Goal: Task Accomplishment & Management: Use online tool/utility

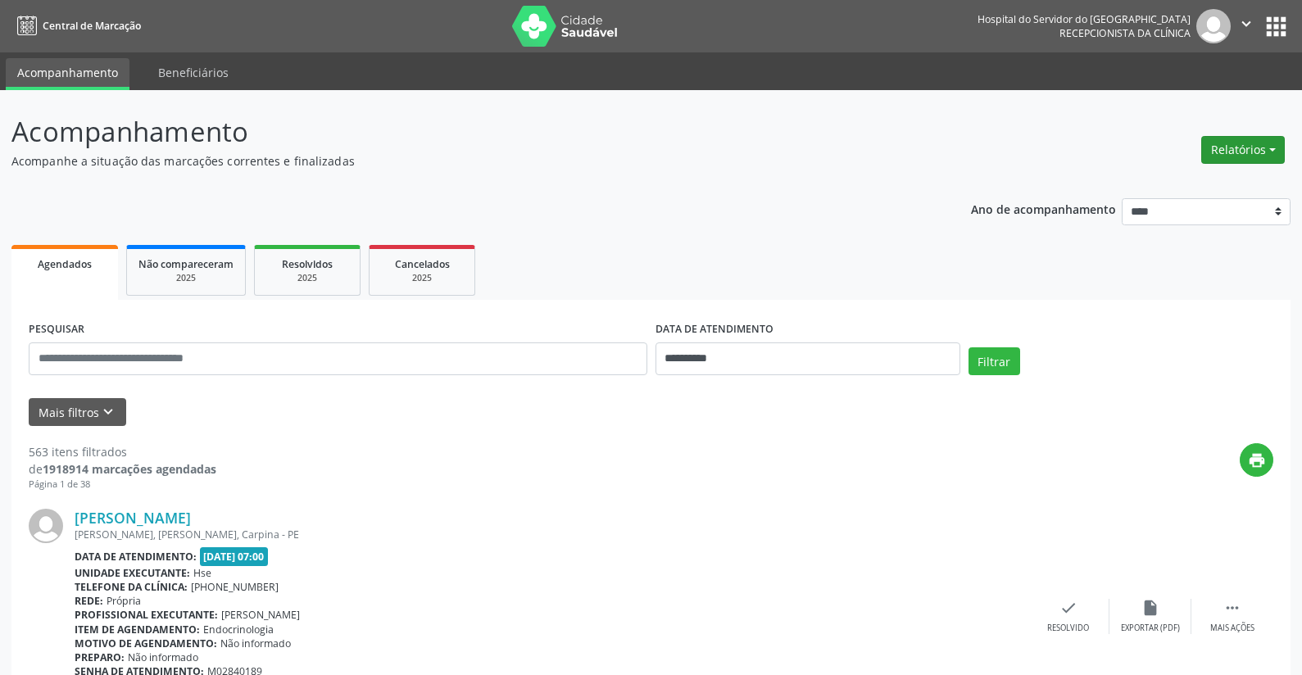
click at [1240, 143] on button "Relatórios" at bounding box center [1244, 150] width 84 height 28
click at [1207, 178] on link "Agendamentos" at bounding box center [1198, 185] width 176 height 23
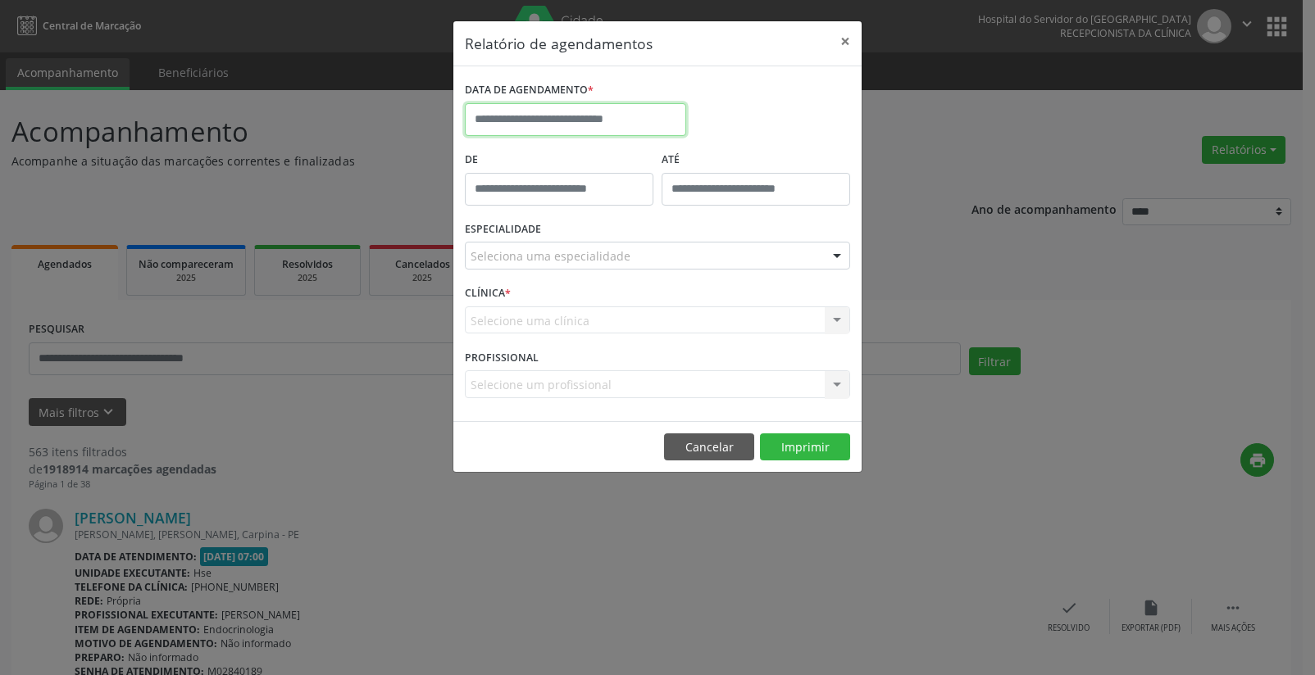
click at [605, 112] on input "text" at bounding box center [575, 119] width 221 height 33
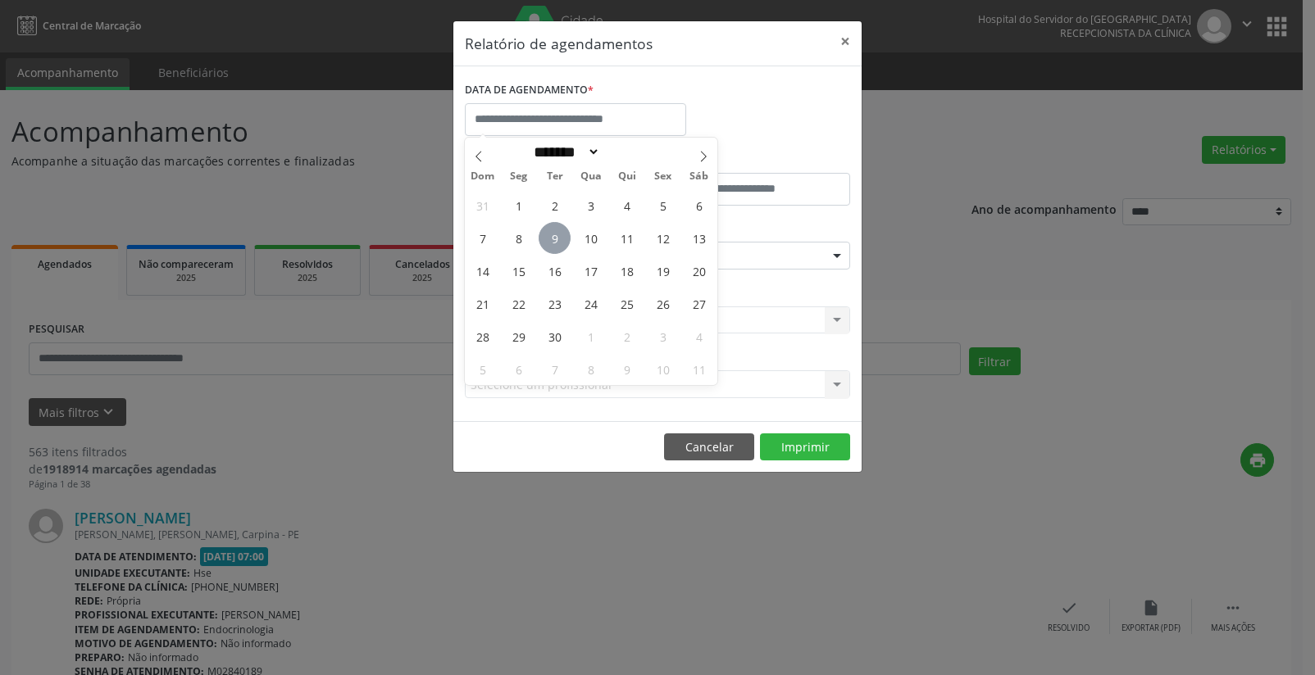
click at [561, 230] on span "9" at bounding box center [554, 238] width 32 height 32
type input "**********"
click at [561, 230] on span "9" at bounding box center [554, 238] width 32 height 32
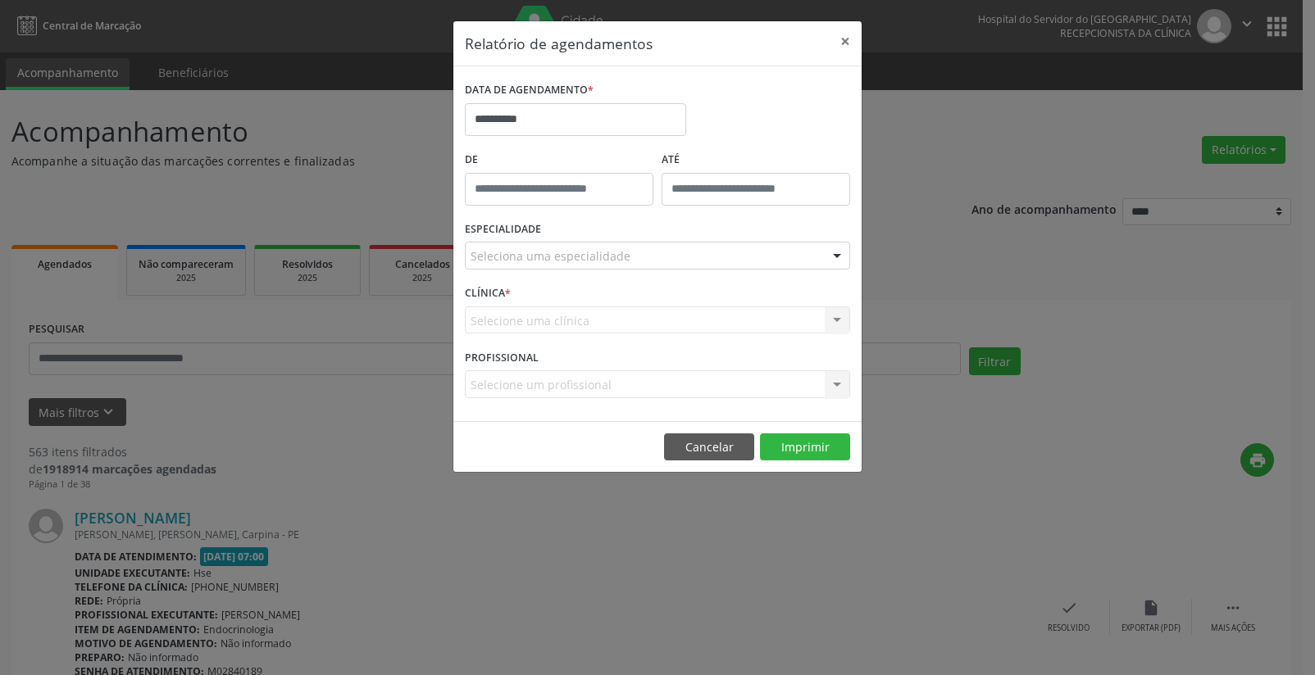
click at [833, 252] on div at bounding box center [837, 257] width 25 height 28
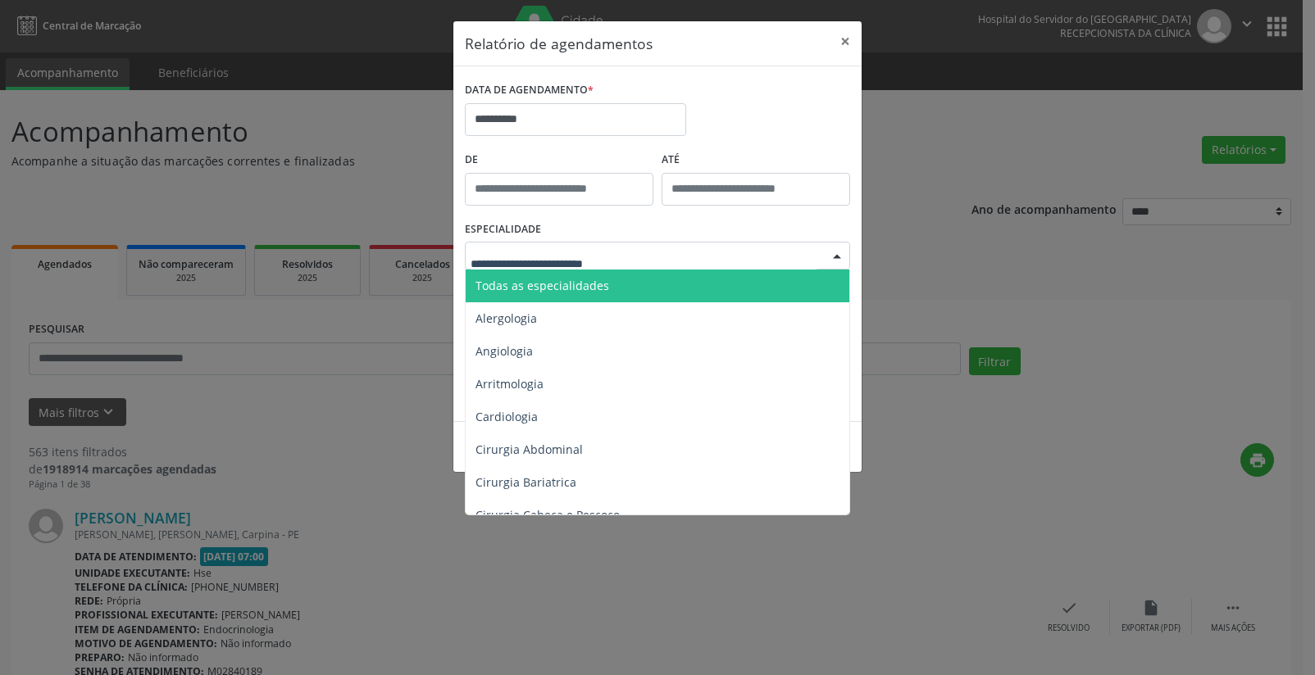
click at [725, 282] on span "Todas as especialidades" at bounding box center [659, 286] width 386 height 33
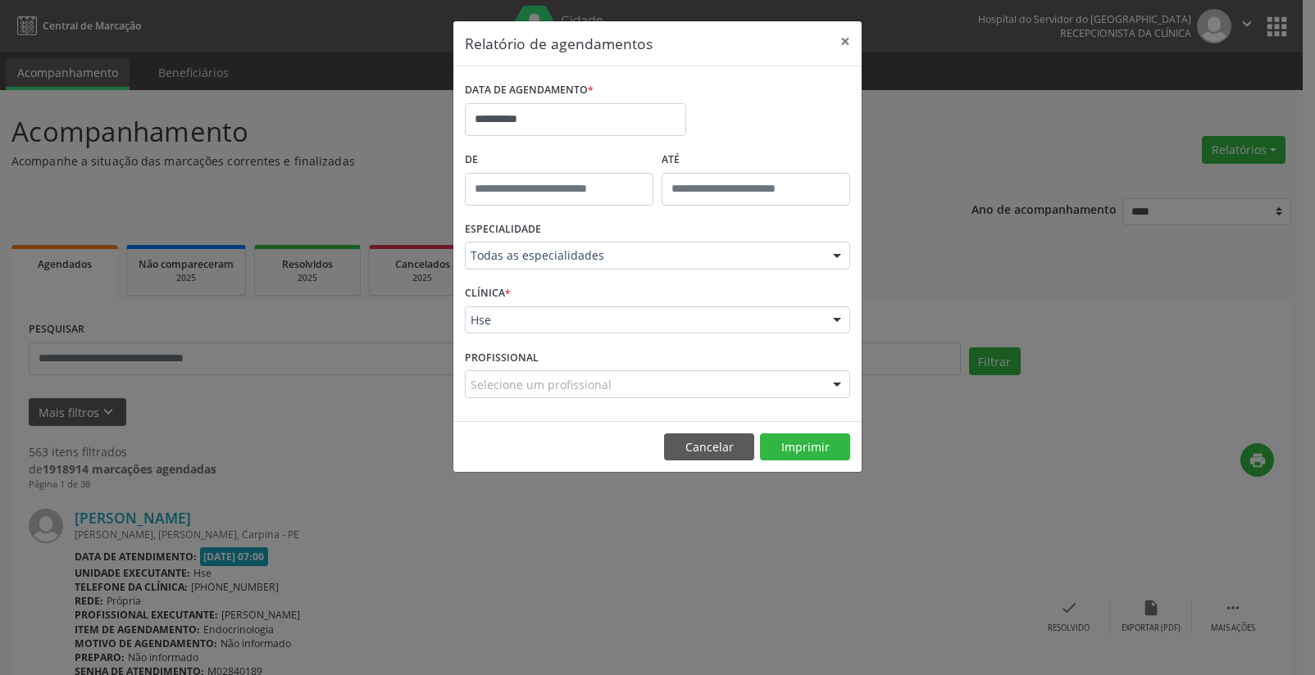
click at [833, 320] on div at bounding box center [837, 321] width 25 height 28
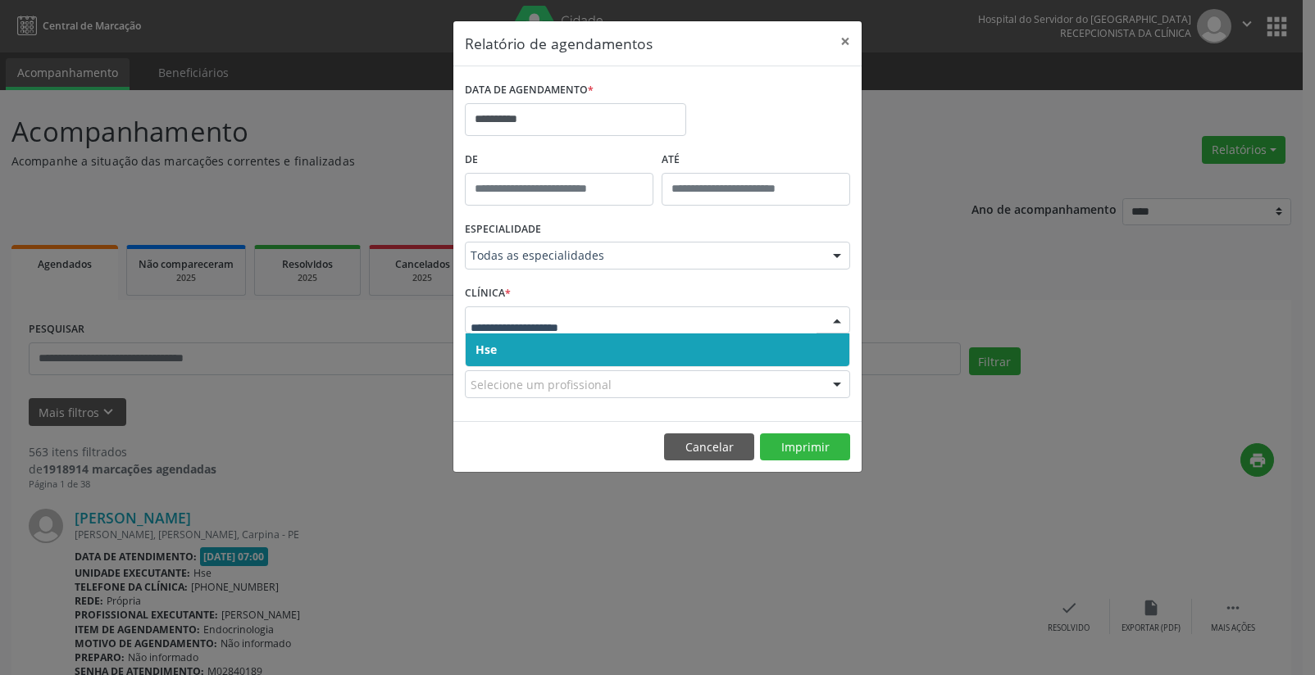
click at [819, 347] on span "Hse" at bounding box center [658, 350] width 384 height 33
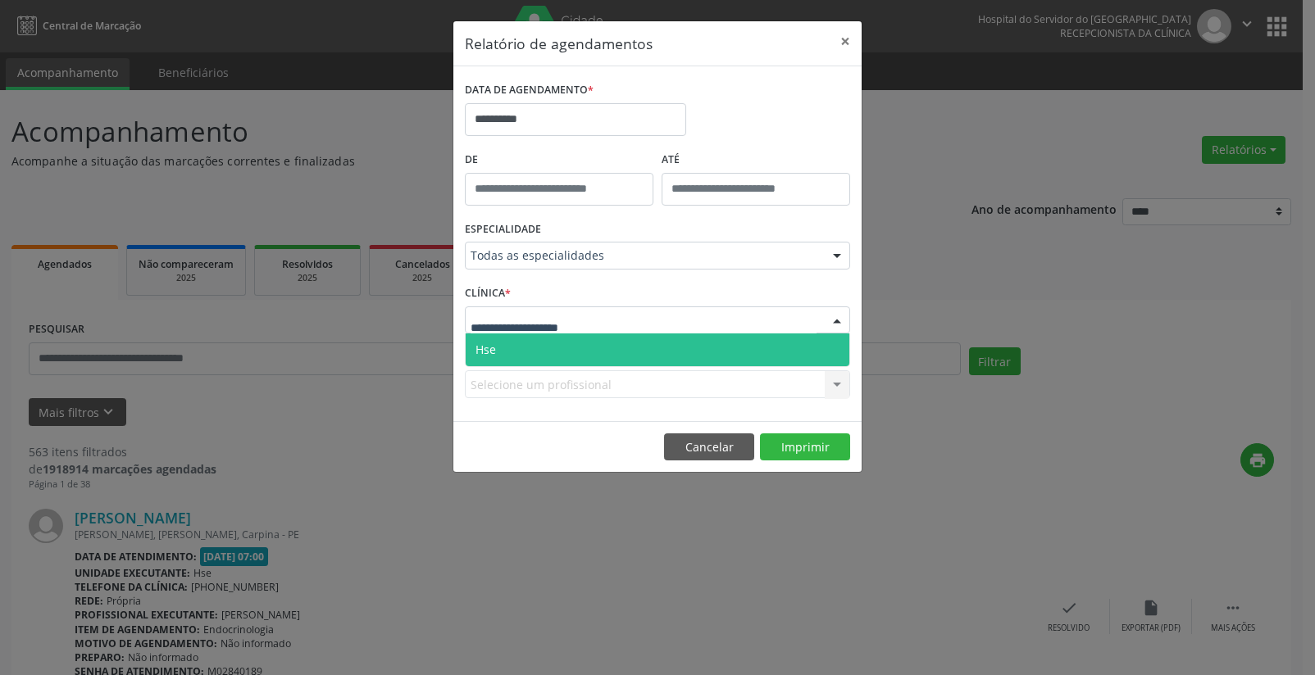
click at [843, 319] on div at bounding box center [837, 321] width 25 height 28
click at [827, 341] on span "Hse" at bounding box center [658, 350] width 384 height 33
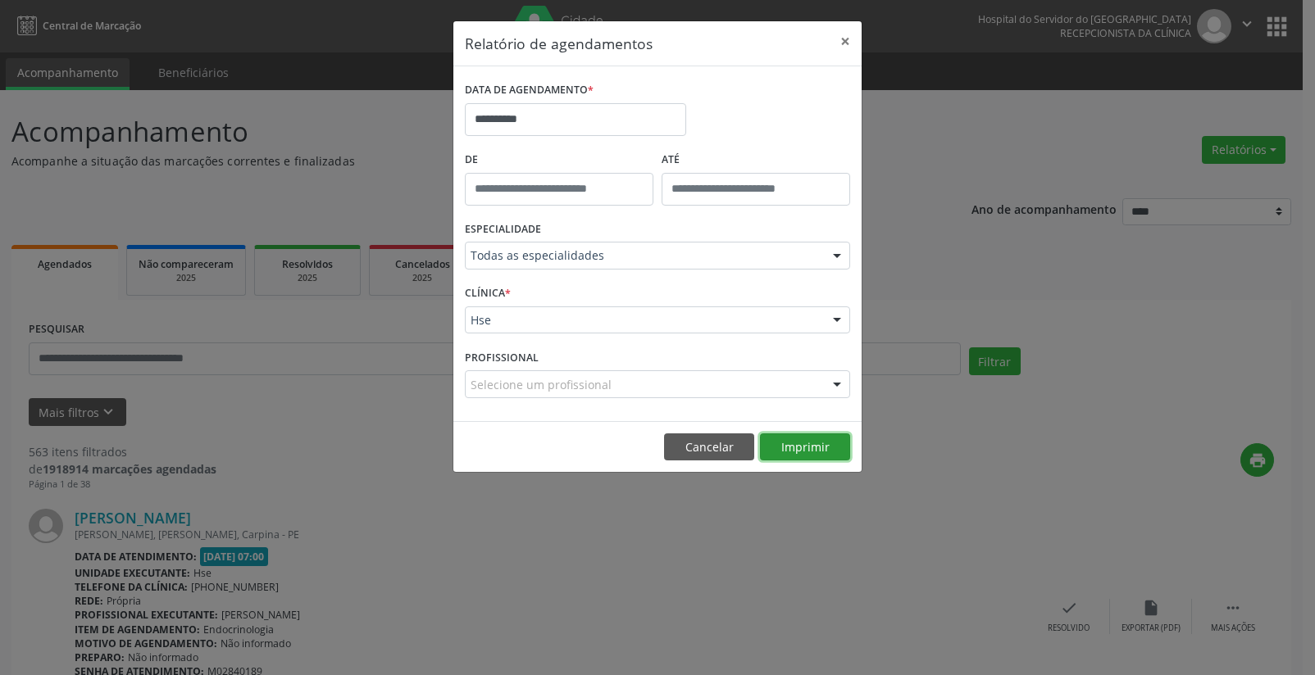
click at [817, 444] on button "Imprimir" at bounding box center [805, 448] width 90 height 28
click at [848, 42] on button "×" at bounding box center [845, 41] width 33 height 40
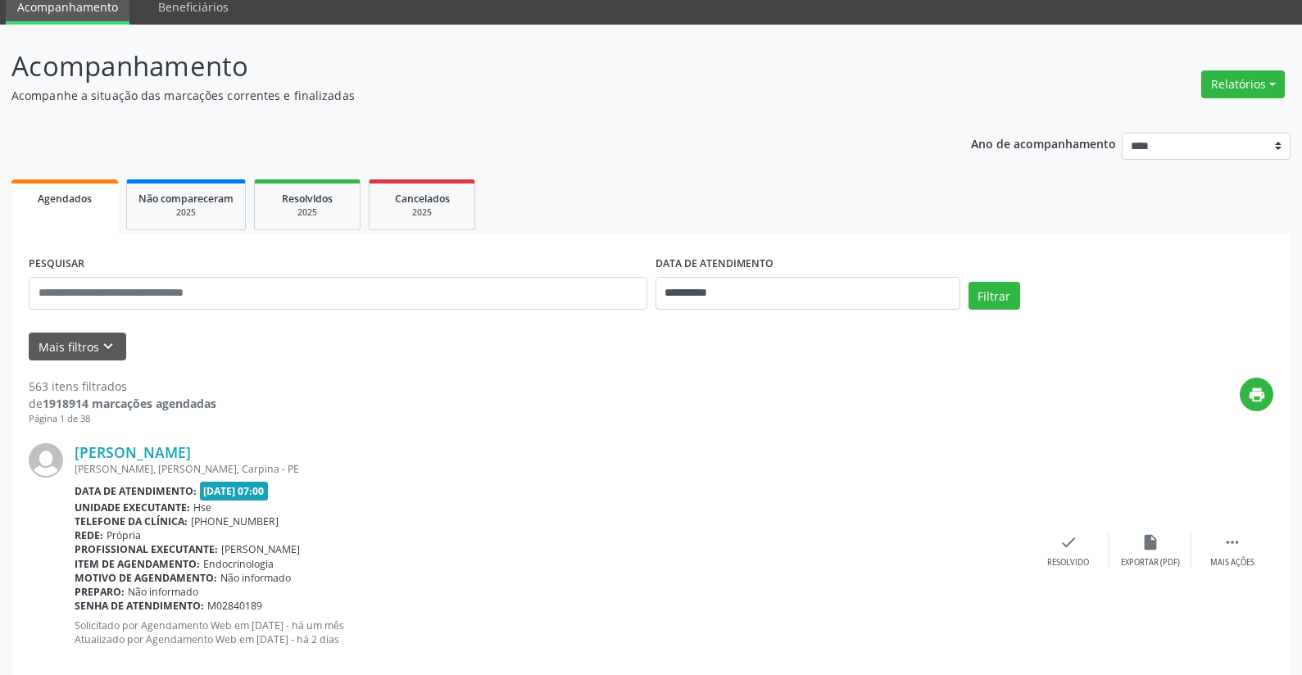
scroll to position [115, 0]
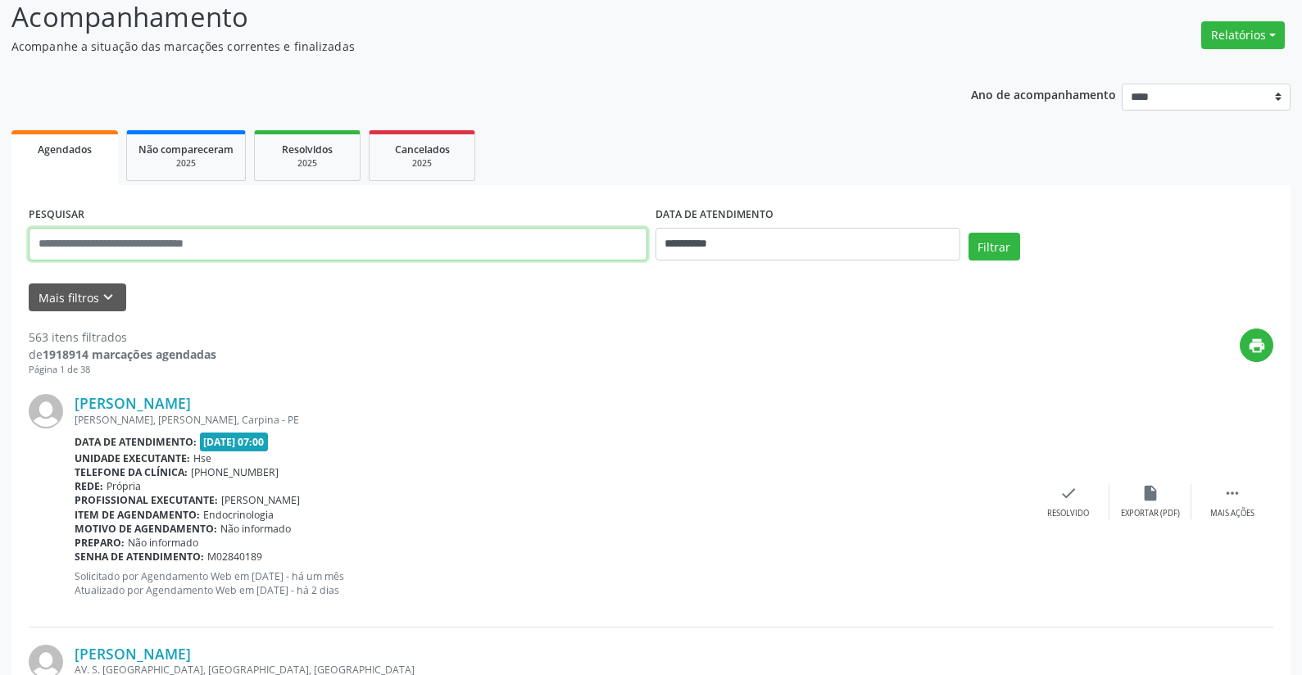
click at [596, 248] on input "text" at bounding box center [338, 244] width 619 height 33
click at [330, 244] on input "text" at bounding box center [338, 244] width 619 height 33
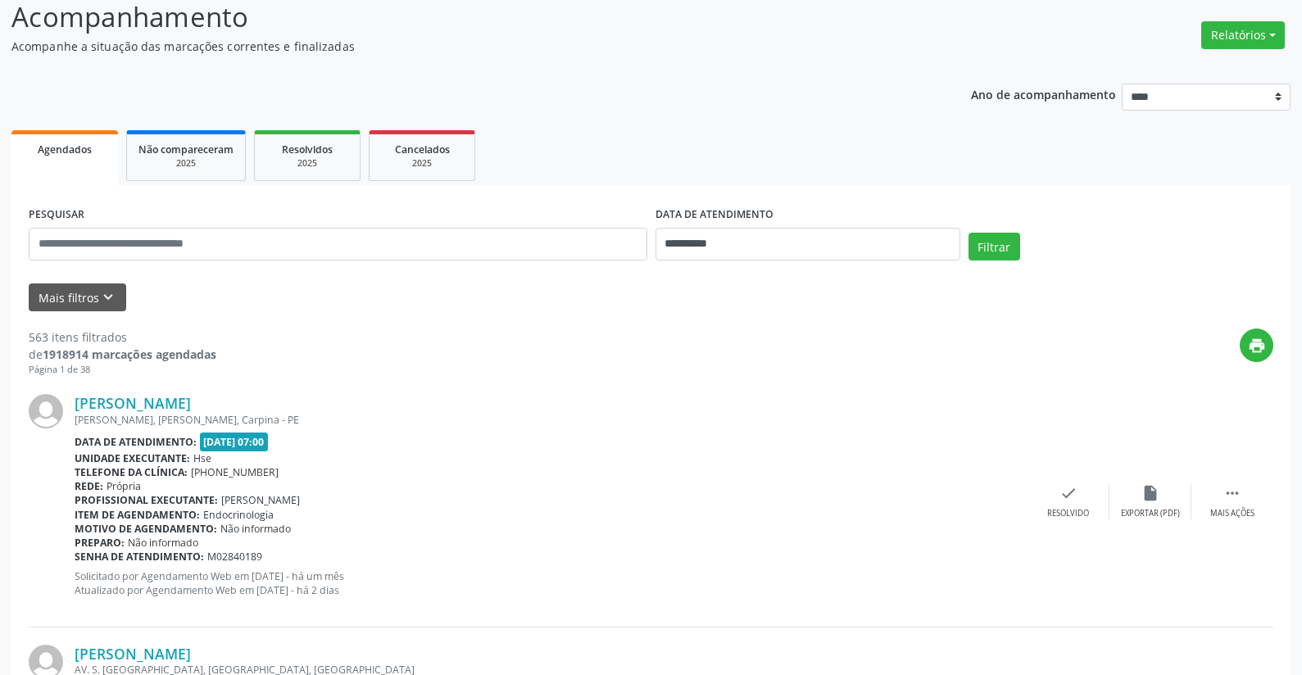
click at [411, 346] on div "print" at bounding box center [744, 353] width 1057 height 48
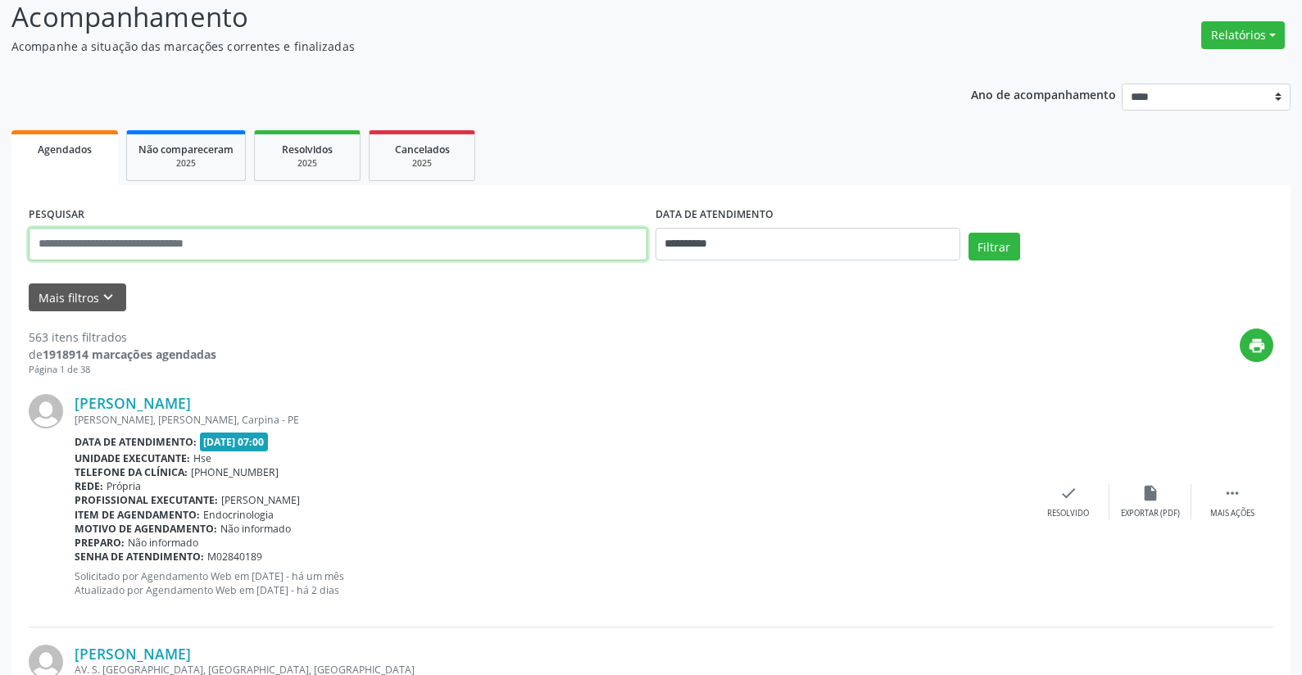
click at [225, 250] on input "text" at bounding box center [338, 244] width 619 height 33
click at [276, 247] on input "text" at bounding box center [338, 244] width 619 height 33
click at [103, 247] on input "text" at bounding box center [338, 244] width 619 height 33
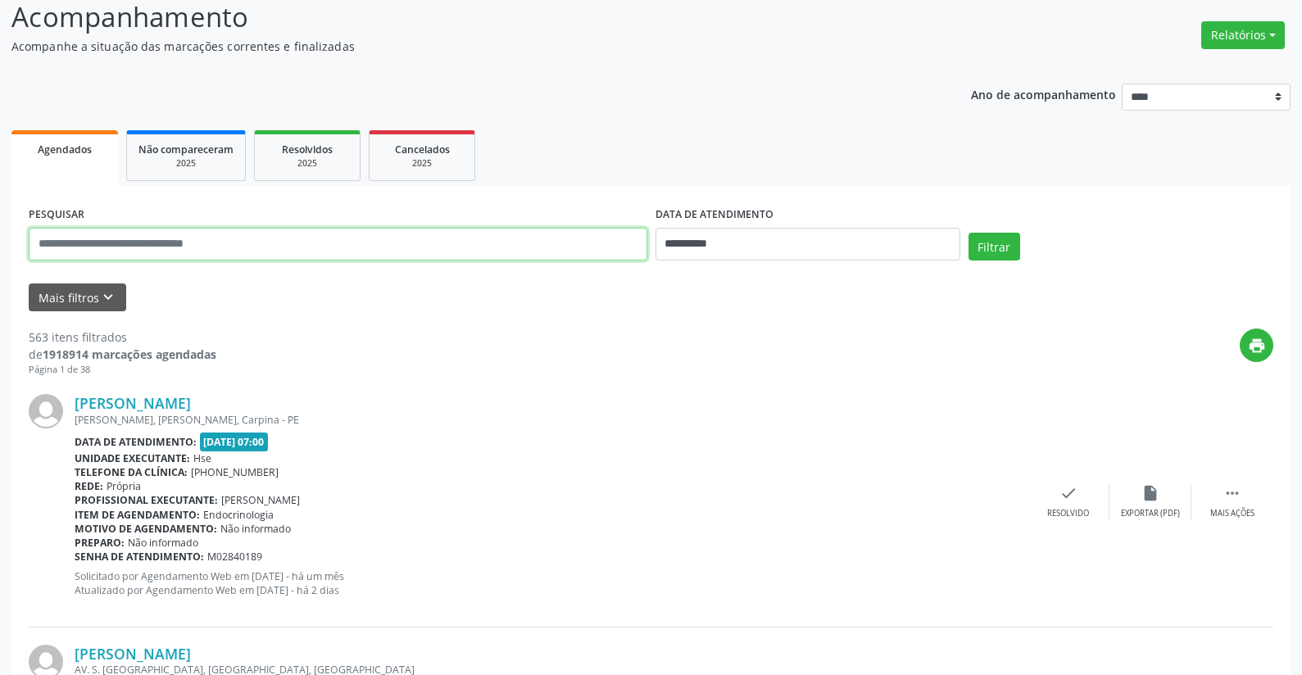
click at [51, 239] on input "text" at bounding box center [338, 244] width 619 height 33
click at [373, 242] on input "text" at bounding box center [338, 244] width 619 height 33
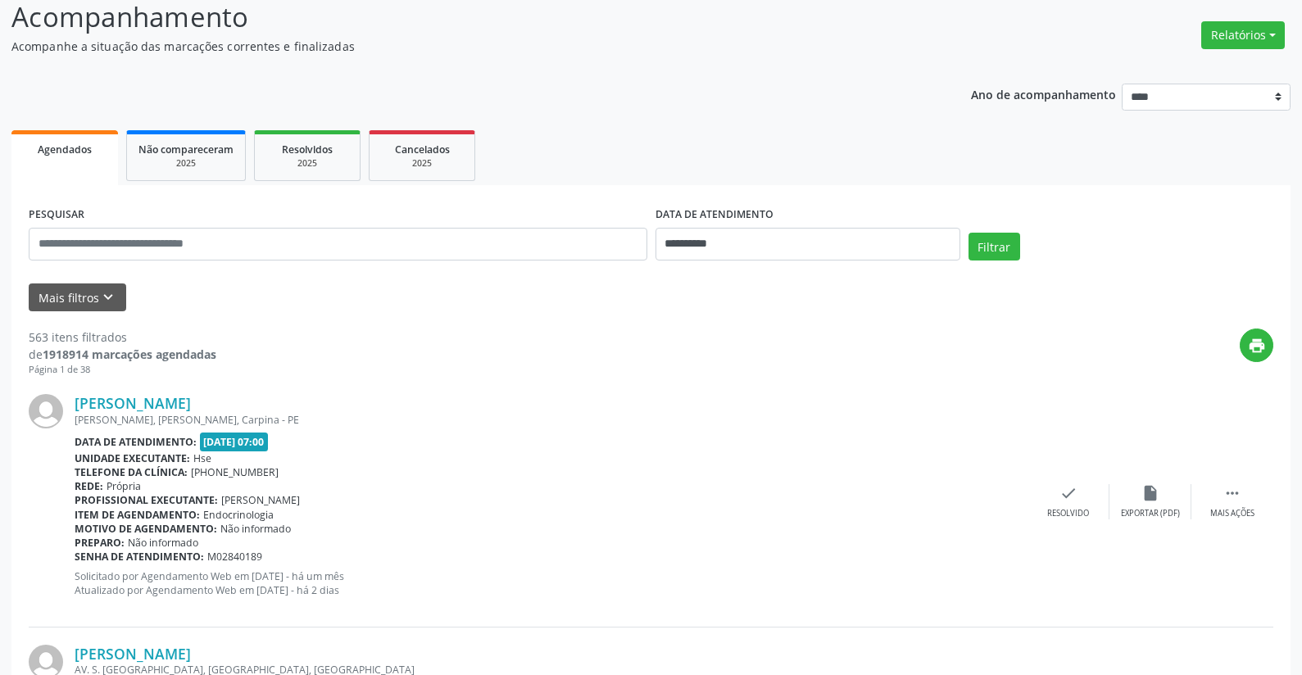
click at [437, 413] on div "[PERSON_NAME], [PERSON_NAME], Carpina - PE" at bounding box center [551, 420] width 953 height 14
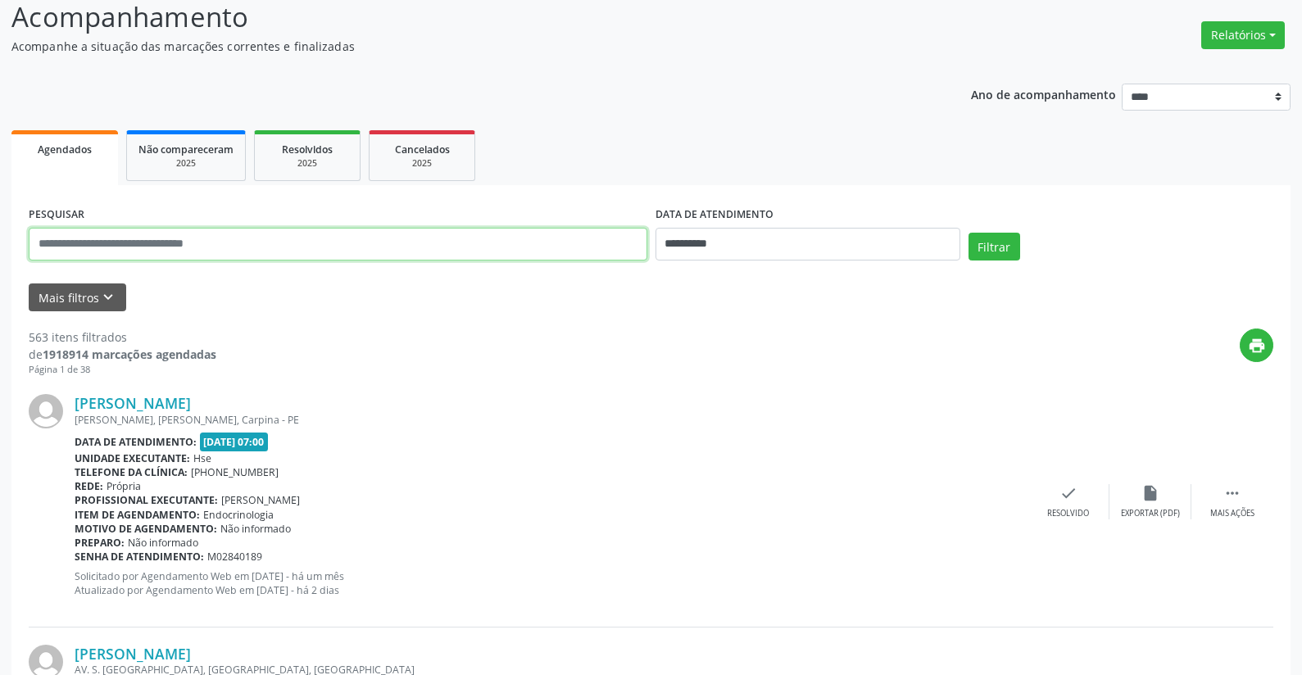
click at [30, 242] on input "text" at bounding box center [338, 244] width 619 height 33
type input "**********"
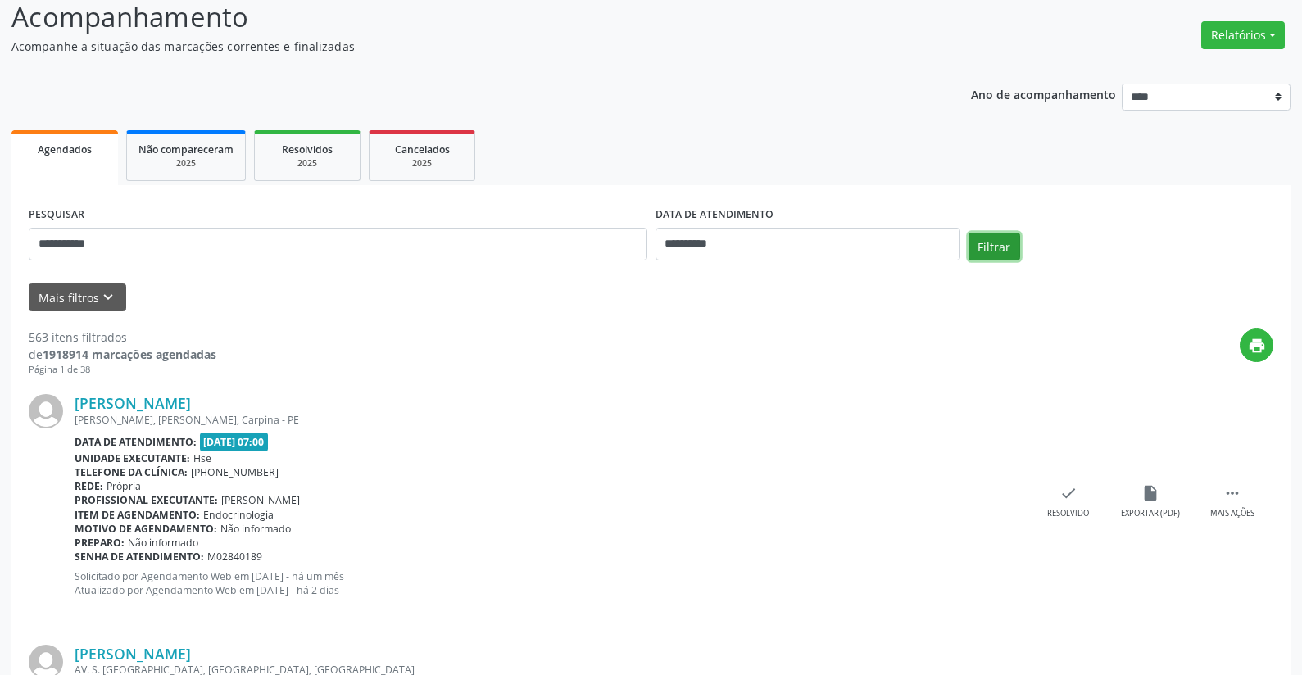
click at [993, 242] on button "Filtrar" at bounding box center [995, 247] width 52 height 28
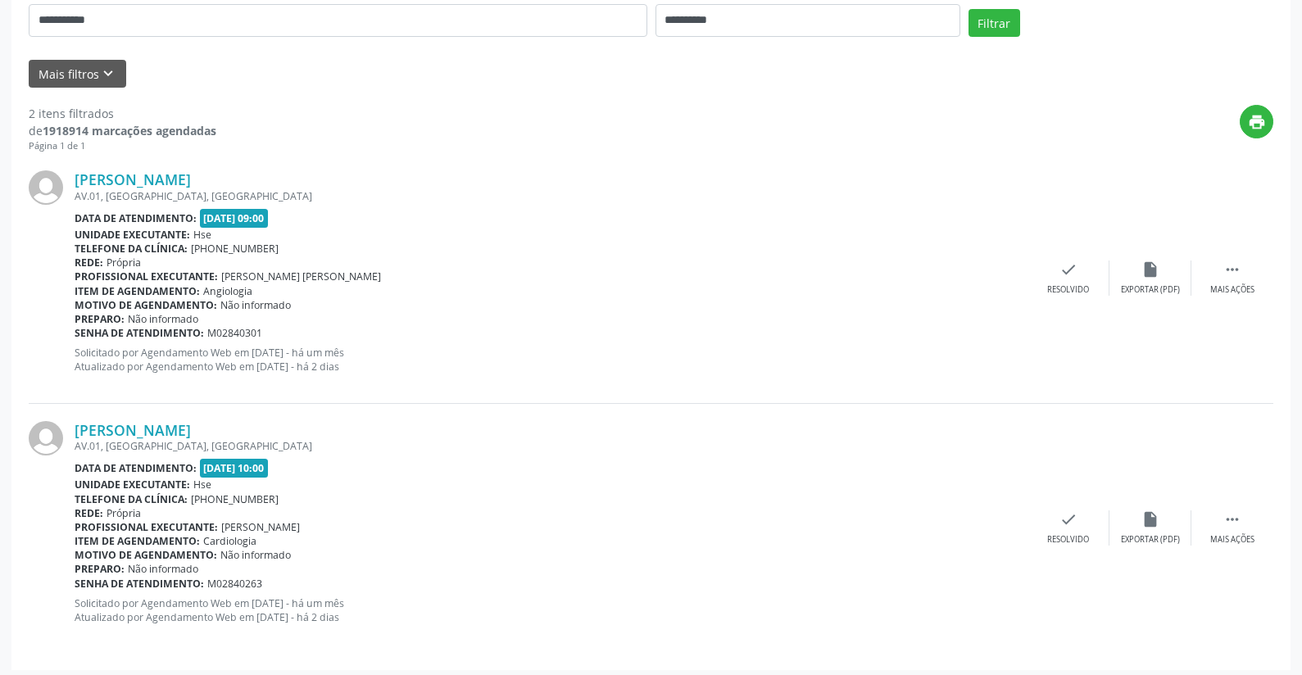
scroll to position [345, 0]
